Goal: Information Seeking & Learning: Learn about a topic

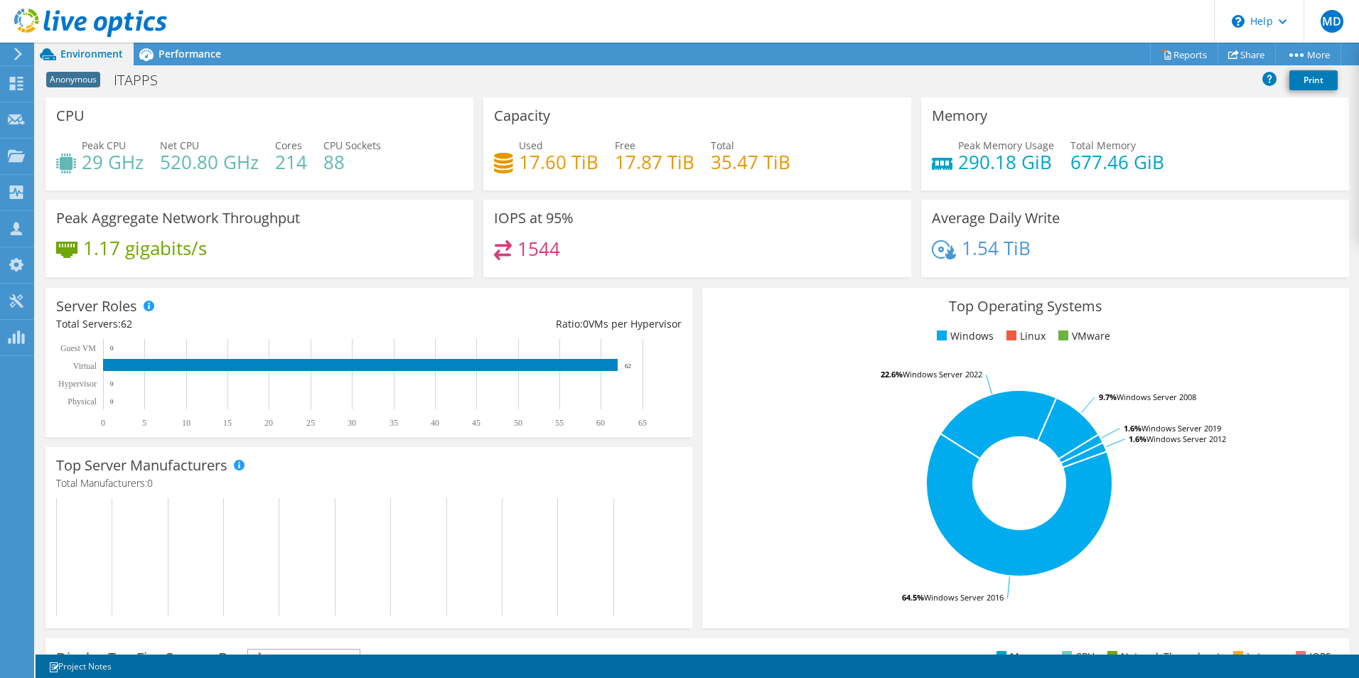
click at [407, 192] on div "CPU Peak CPU 29 GHz Net CPU 520.80 GHz Cores 214 CPU Sockets 88" at bounding box center [260, 148] width 438 height 102
click at [478, 264] on div "IOPS at 95% 1544" at bounding box center [697, 238] width 438 height 77
click at [168, 49] on span "Performance" at bounding box center [190, 54] width 63 height 14
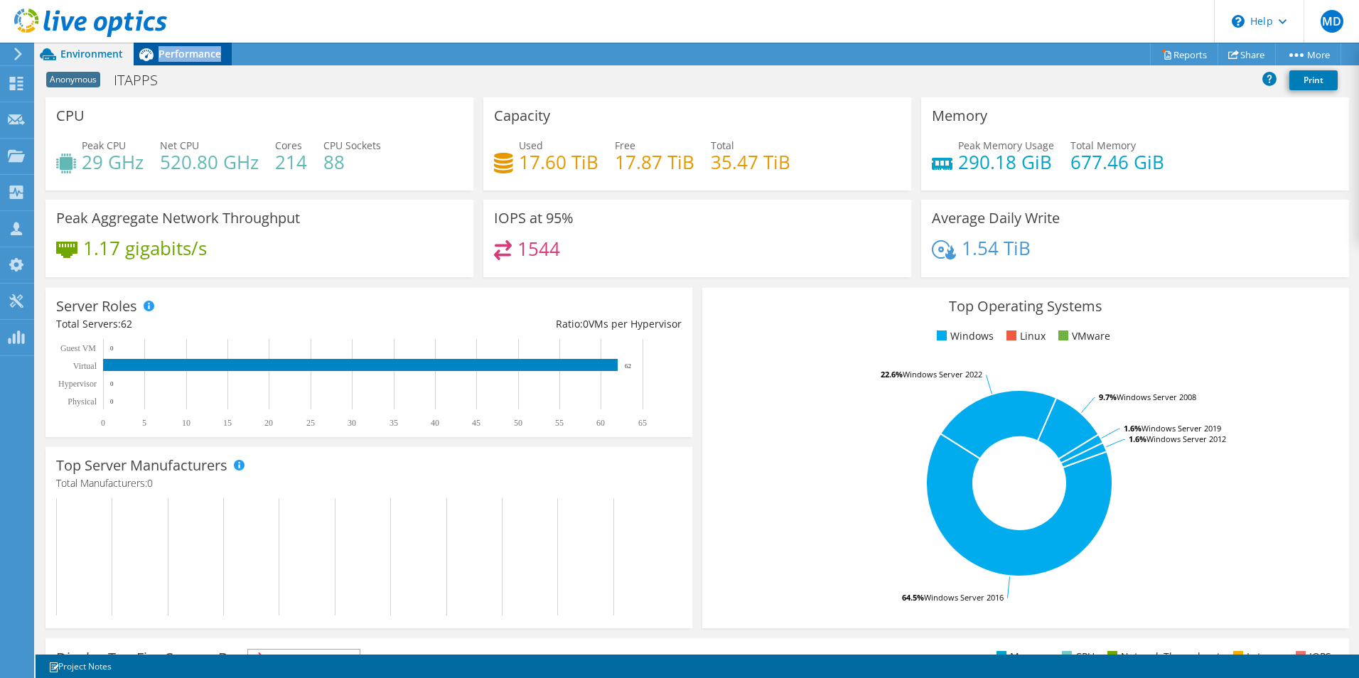
click at [168, 49] on span "Performance" at bounding box center [190, 54] width 63 height 14
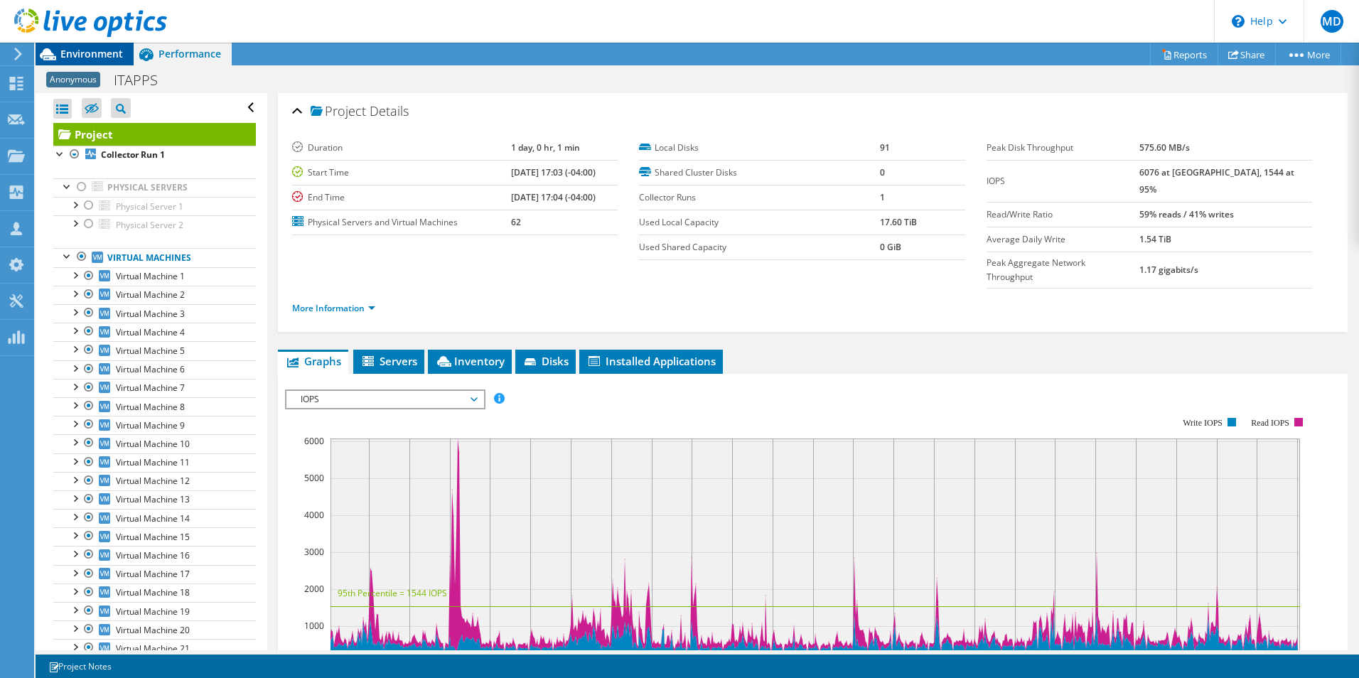
drag, startPoint x: 168, startPoint y: 49, endPoint x: 95, endPoint y: 58, distance: 73.0
click at [95, 58] on span "Environment" at bounding box center [91, 54] width 63 height 14
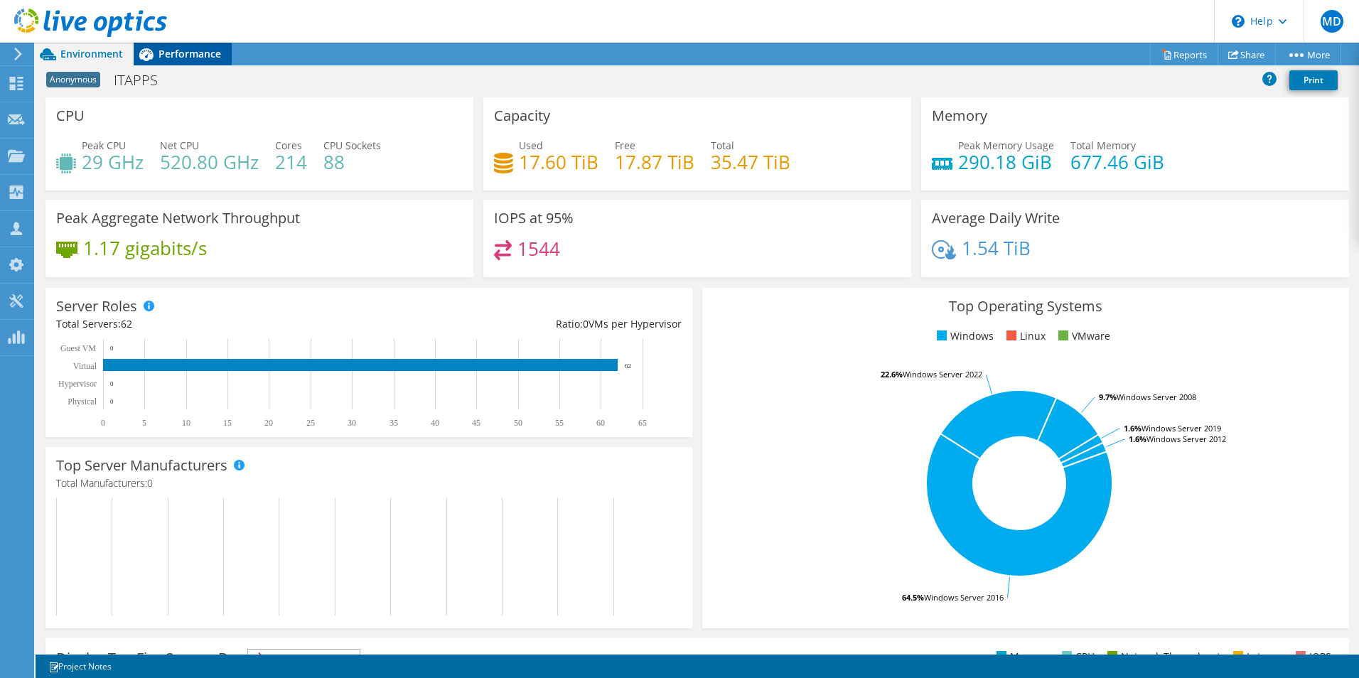
click at [203, 50] on span "Performance" at bounding box center [190, 54] width 63 height 14
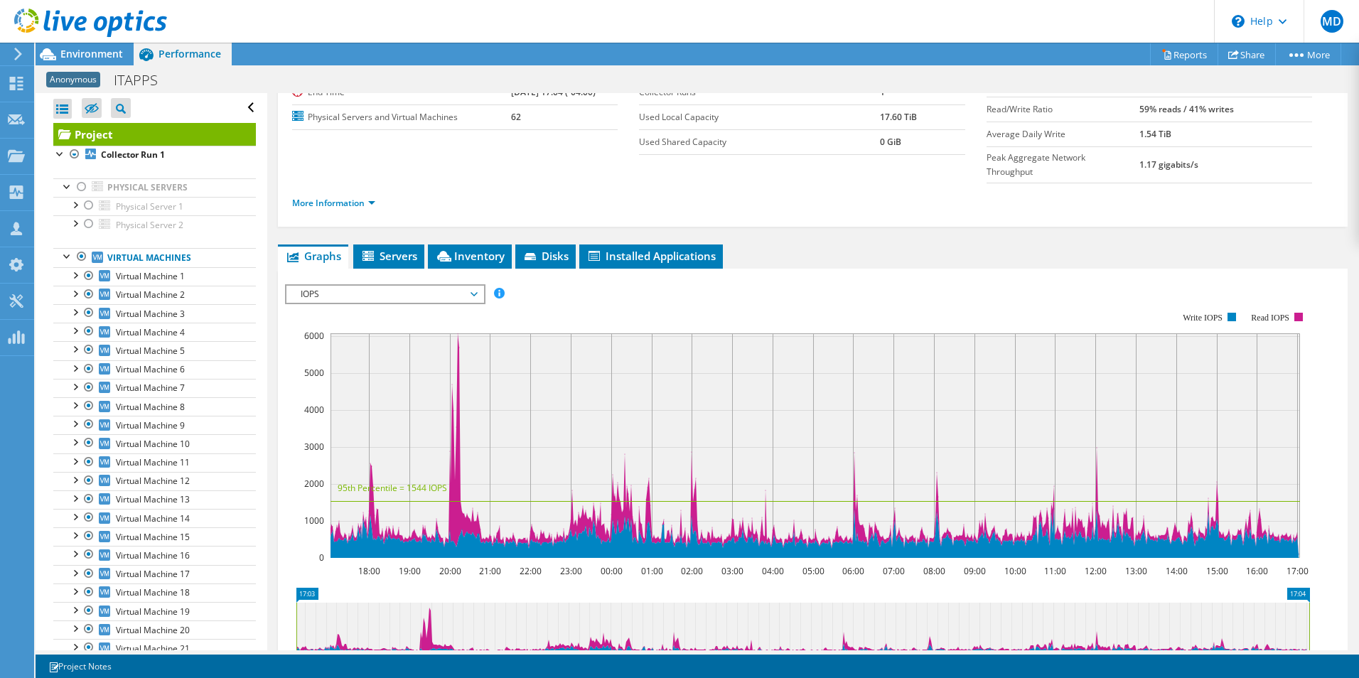
scroll to position [108, 0]
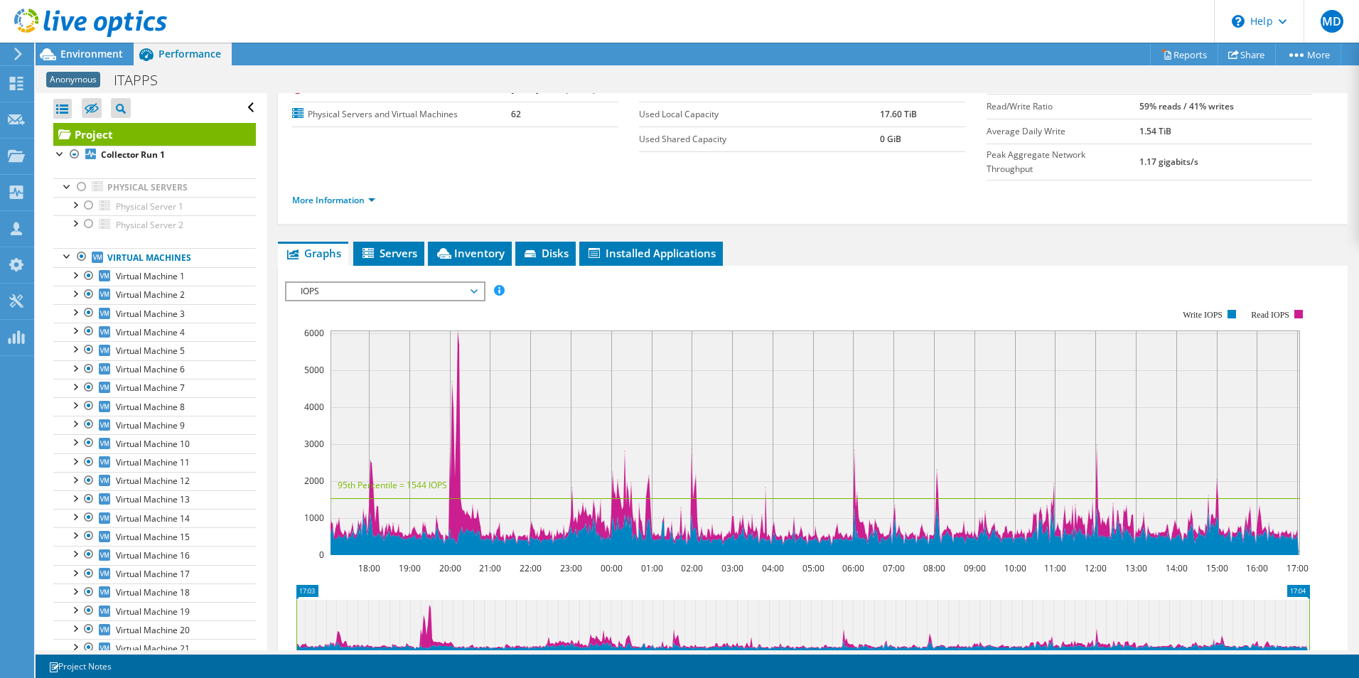
click at [391, 283] on span "IOPS" at bounding box center [385, 291] width 183 height 17
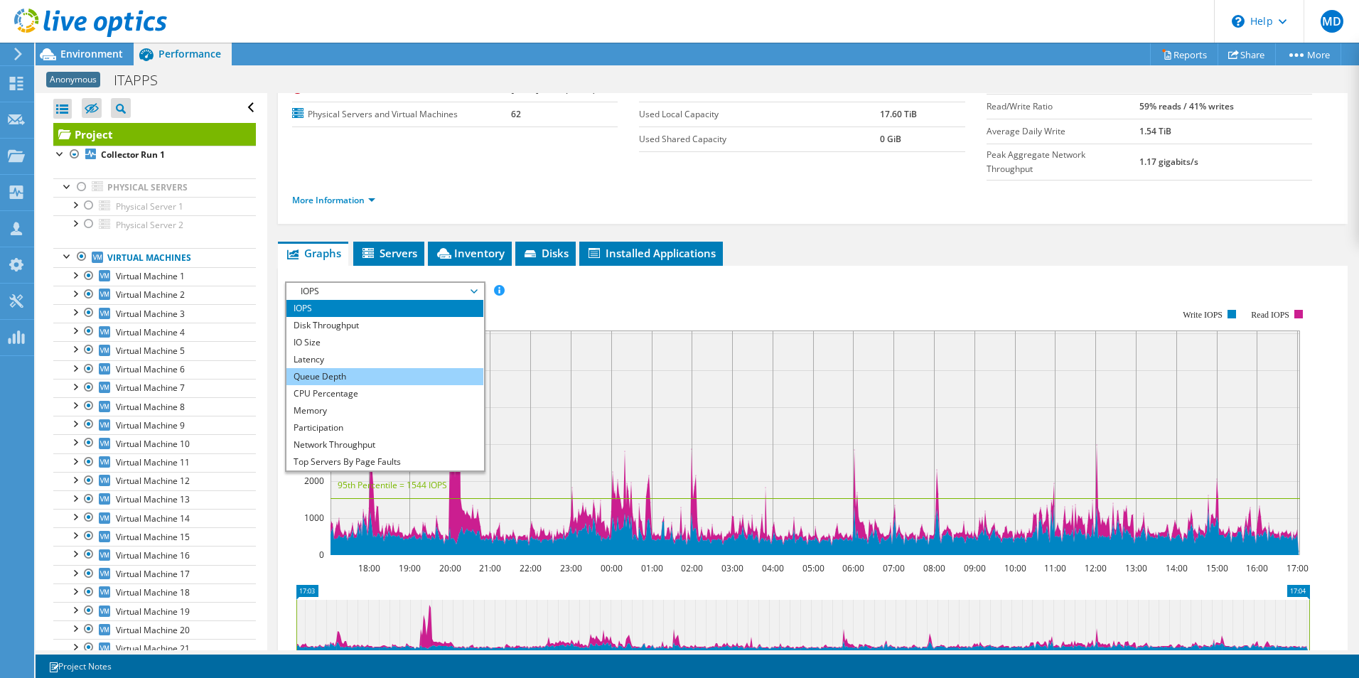
scroll to position [51, 0]
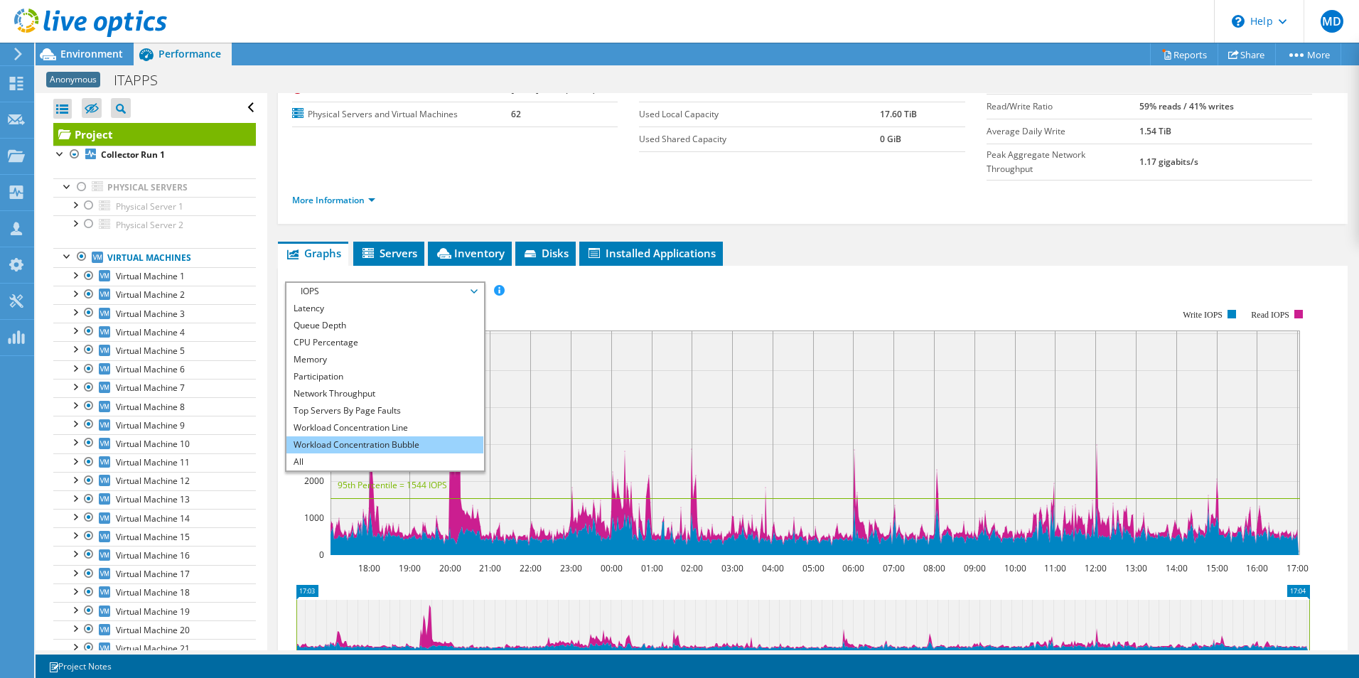
click at [358, 436] on li "Workload Concentration Bubble" at bounding box center [384, 444] width 197 height 17
